Goal: Obtain resource: Download file/media

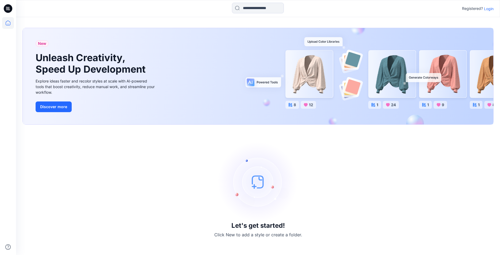
click at [488, 10] on p "Login" at bounding box center [489, 9] width 10 height 6
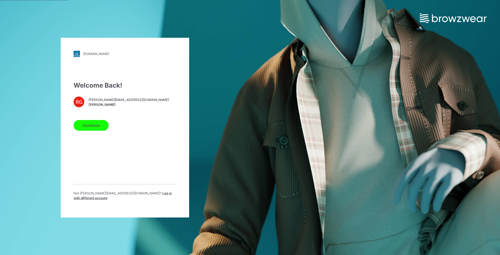
click at [91, 126] on button "Continue" at bounding box center [91, 125] width 35 height 11
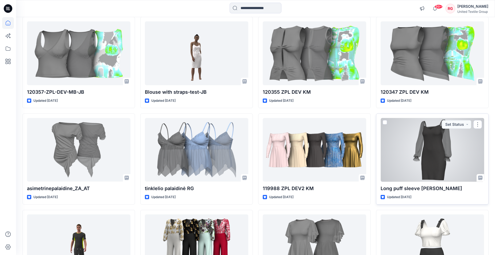
scroll to position [420, 0]
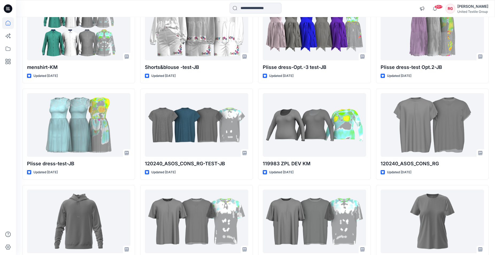
scroll to position [4932, 0]
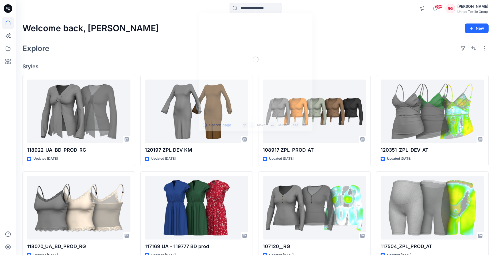
click at [249, 8] on input at bounding box center [256, 8] width 52 height 11
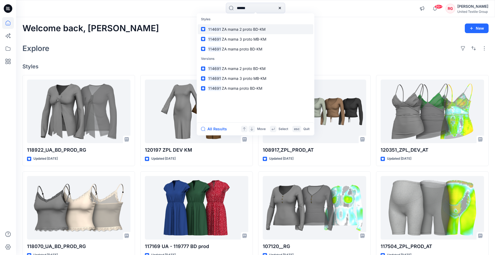
type input "******"
click at [226, 30] on span "ZA mama 2 proto BD-KM" at bounding box center [244, 29] width 44 height 5
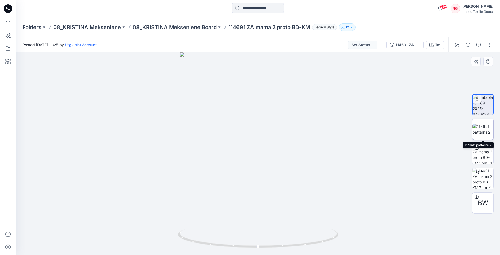
click at [483, 132] on img at bounding box center [482, 129] width 21 height 11
click at [245, 7] on input at bounding box center [258, 8] width 52 height 11
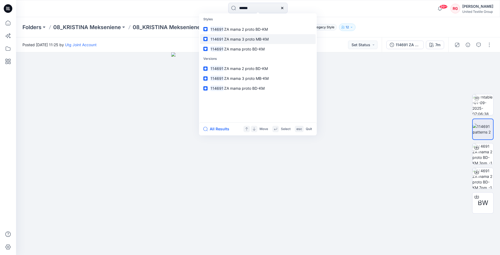
type input "******"
click at [250, 40] on span "ZA mama 3 proto MB-KM" at bounding box center [246, 39] width 44 height 5
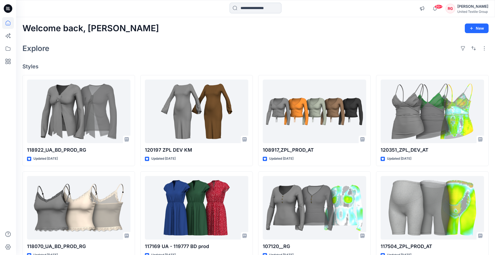
click at [246, 10] on input at bounding box center [256, 8] width 52 height 11
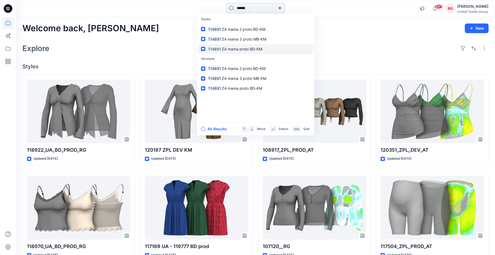
type input "******"
click at [249, 48] on span "ZA mama proto BD-KM" at bounding box center [242, 49] width 40 height 5
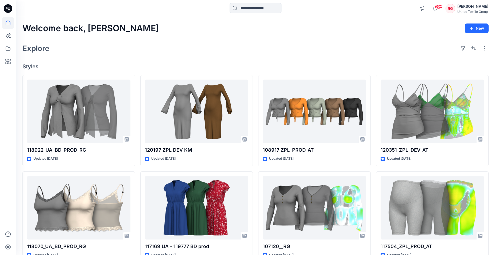
click at [247, 7] on input at bounding box center [256, 8] width 52 height 11
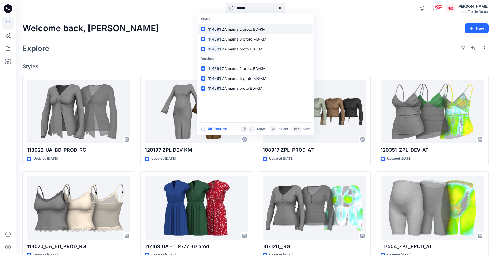
type input "******"
click at [245, 32] on p "114691 ZA mama 2 proto BD-KM" at bounding box center [237, 29] width 58 height 6
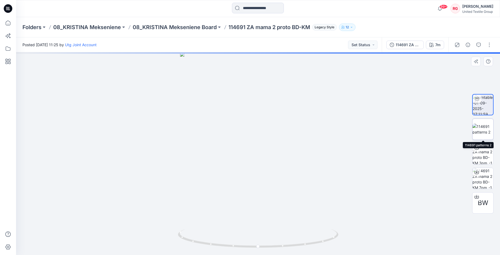
click at [483, 132] on img at bounding box center [482, 129] width 21 height 11
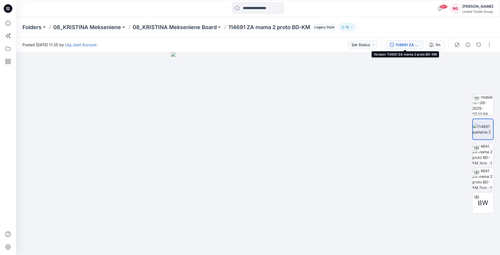
click at [417, 45] on div "114691 ZA mama 2 proto BD-KM" at bounding box center [408, 45] width 25 height 6
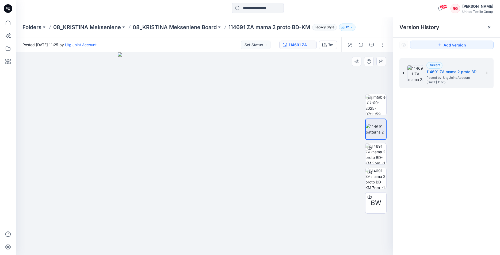
click at [351, 88] on div at bounding box center [204, 153] width 377 height 203
click at [263, 5] on input at bounding box center [258, 8] width 52 height 11
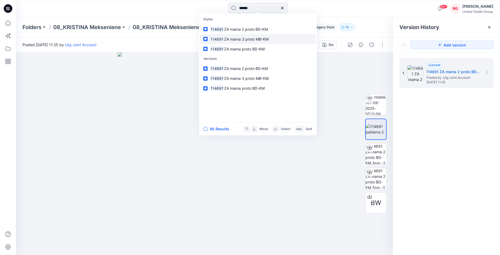
type input "******"
click at [263, 40] on span "ZA mama 3 proto MB-KM" at bounding box center [246, 39] width 44 height 5
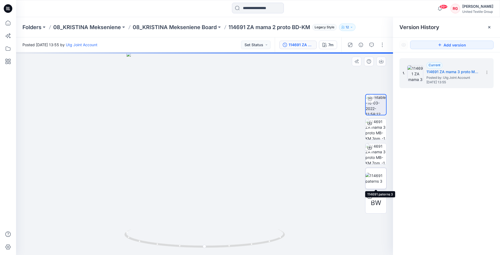
click at [377, 178] on img at bounding box center [375, 178] width 21 height 11
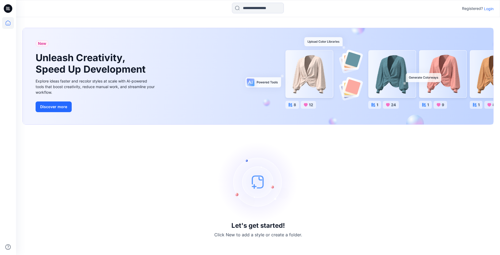
click at [487, 9] on p "Login" at bounding box center [489, 9] width 10 height 6
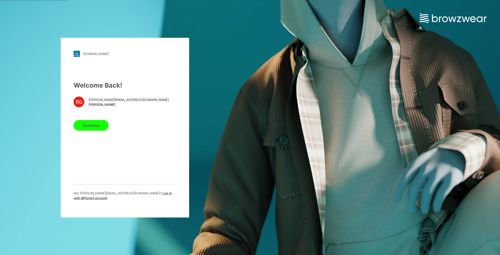
click at [89, 128] on button "Continue" at bounding box center [91, 125] width 35 height 11
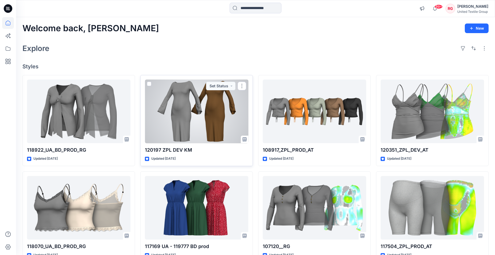
click at [178, 108] on div at bounding box center [197, 112] width 104 height 64
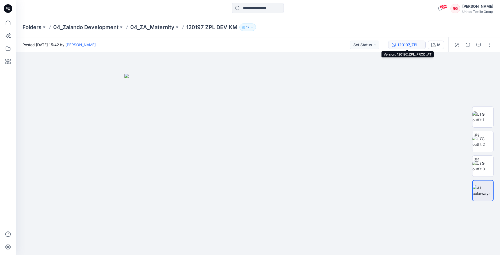
click at [418, 45] on div "120197_ZPL_PROD_AT" at bounding box center [410, 45] width 25 height 6
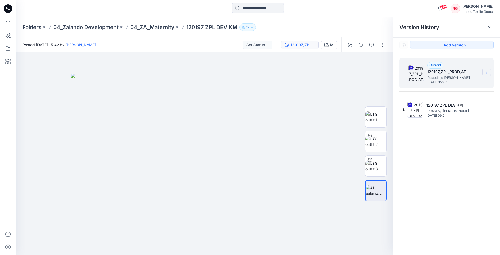
click at [489, 72] on icon at bounding box center [487, 72] width 4 height 4
click at [468, 83] on span "Download Source BW File" at bounding box center [459, 83] width 45 height 6
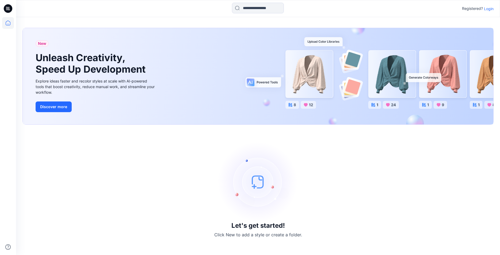
click at [490, 9] on p "Login" at bounding box center [489, 9] width 10 height 6
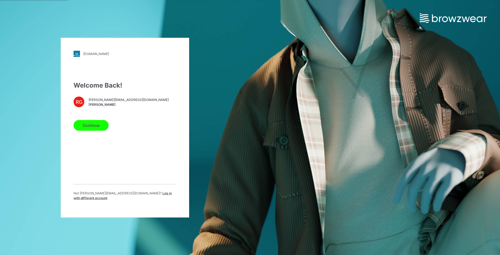
click at [95, 126] on button "Continue" at bounding box center [91, 125] width 35 height 11
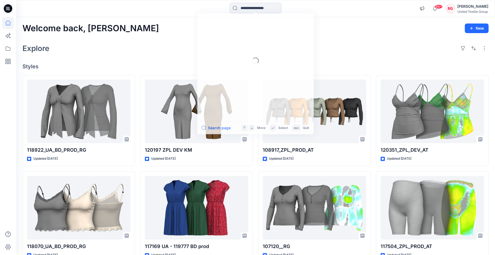
click at [245, 6] on input at bounding box center [256, 8] width 52 height 11
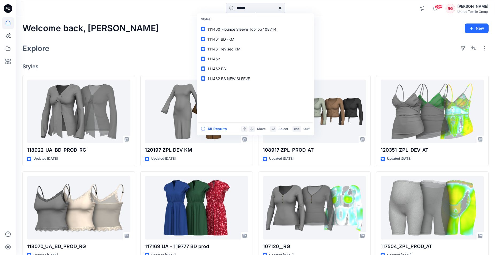
type input "******"
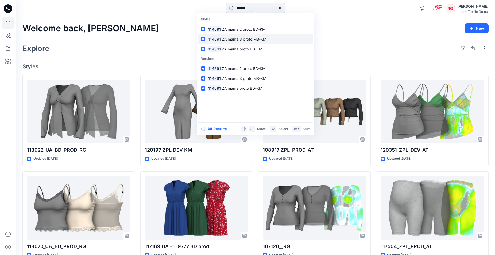
click at [250, 40] on span "ZA mama 3 proto MB-KM" at bounding box center [244, 39] width 44 height 5
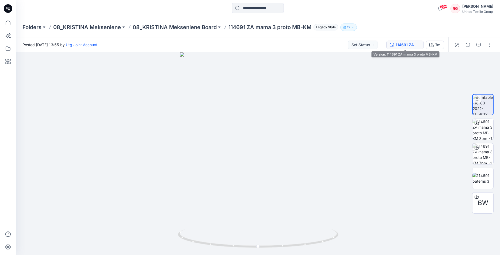
click at [413, 47] on div "114691 ZA mama 3 proto MB-KM" at bounding box center [408, 45] width 25 height 6
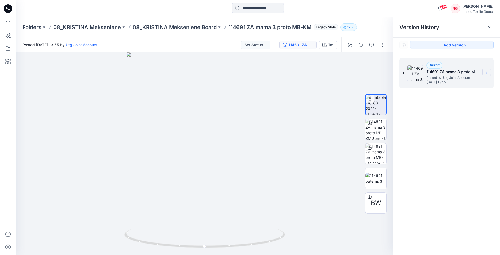
click at [486, 72] on icon at bounding box center [487, 72] width 4 height 4
click at [298, 117] on div at bounding box center [204, 153] width 377 height 203
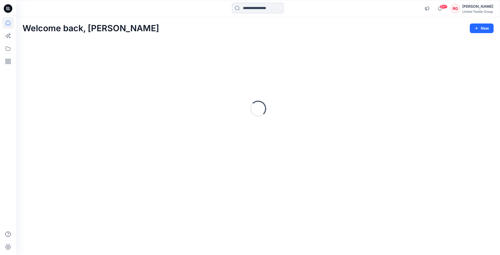
click at [254, 9] on input at bounding box center [258, 8] width 52 height 11
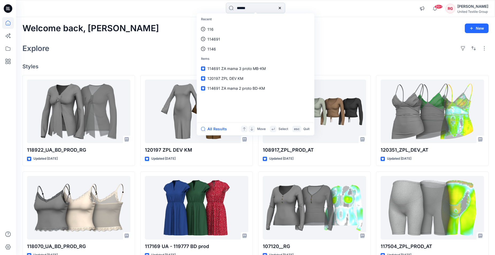
type input "******"
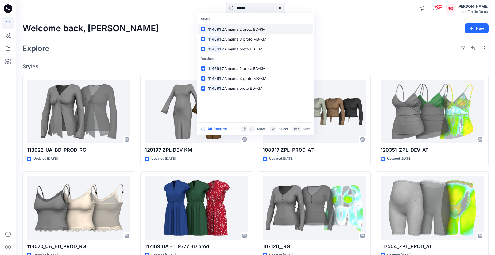
click at [246, 30] on span "ZA mama 2 proto BD-KM" at bounding box center [244, 29] width 44 height 5
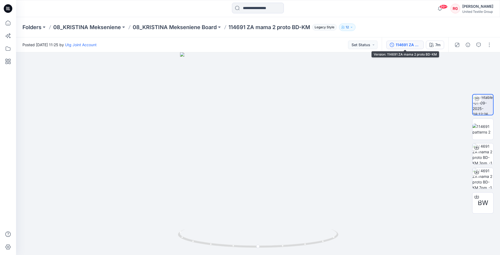
click at [403, 44] on div "114691 ZA mama 2 proto BD-KM" at bounding box center [408, 45] width 25 height 6
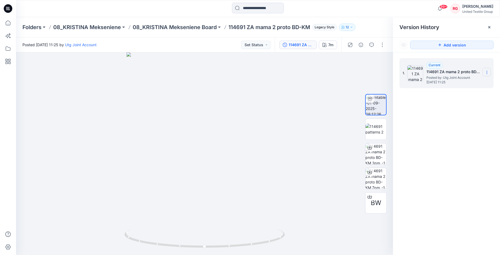
click at [485, 73] on icon at bounding box center [487, 72] width 4 height 4
click at [285, 105] on div at bounding box center [204, 153] width 377 height 203
